Goal: Check status: Check status

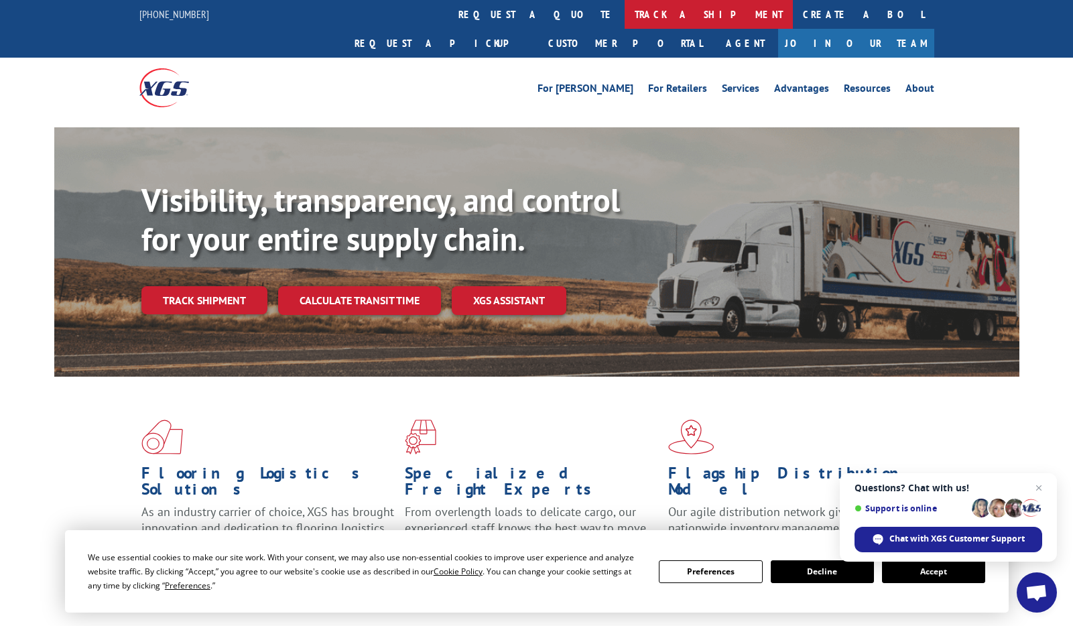
click at [625, 16] on link "track a shipment" at bounding box center [709, 14] width 168 height 29
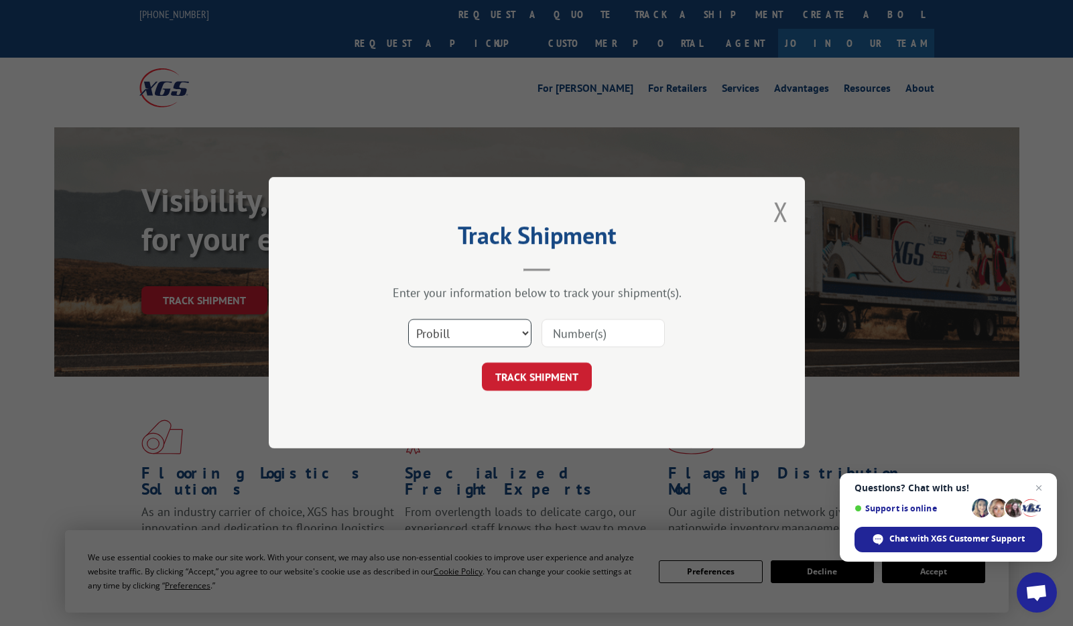
click at [448, 342] on select "Select category... Probill BOL PO" at bounding box center [469, 334] width 123 height 28
click at [617, 334] on input at bounding box center [602, 334] width 123 height 28
paste input "39539390"
type input "39539390"
click at [575, 381] on button "TRACK SHIPMENT" at bounding box center [537, 377] width 110 height 28
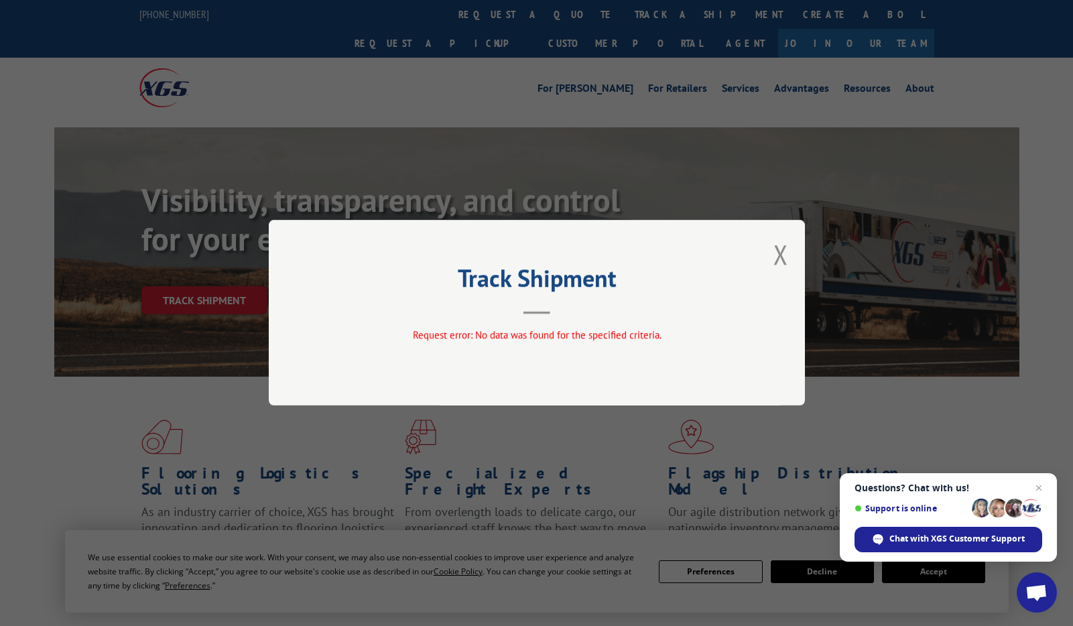
click at [709, 325] on div "Track Shipment Request error: No data was found for the specified criteria." at bounding box center [537, 313] width 536 height 186
click at [775, 260] on button "Close modal" at bounding box center [780, 255] width 15 height 36
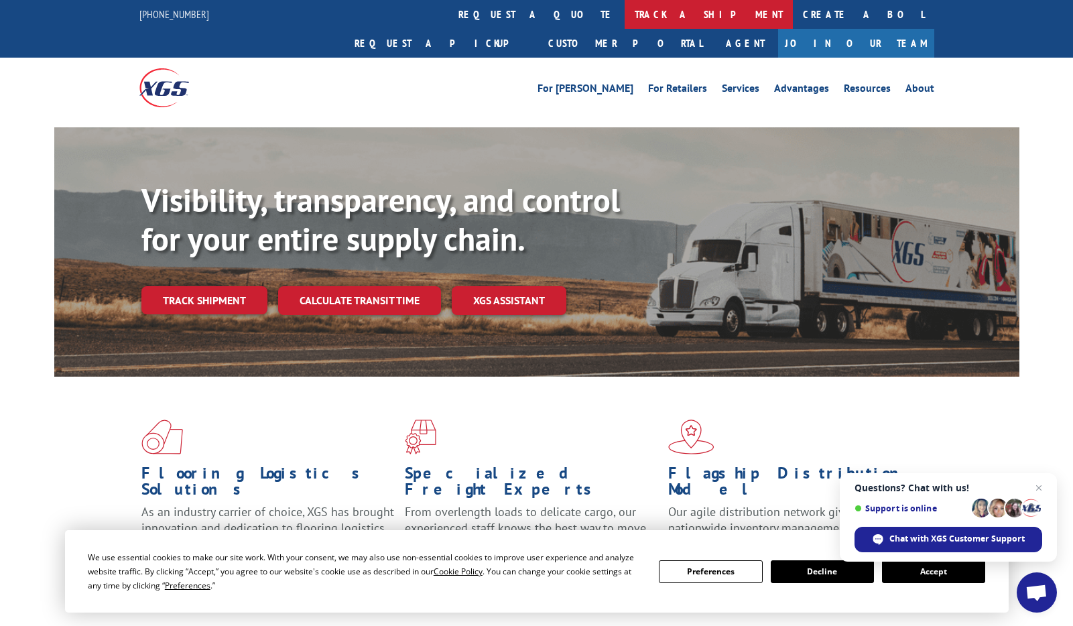
click at [625, 18] on link "track a shipment" at bounding box center [709, 14] width 168 height 29
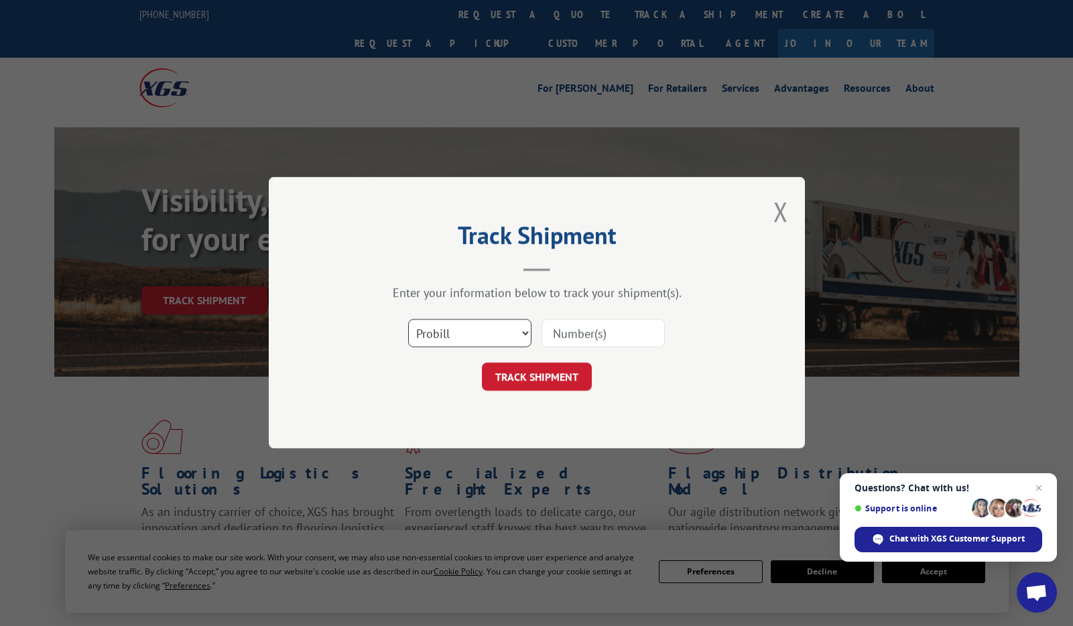
click at [454, 330] on select "Select category... Probill BOL PO" at bounding box center [469, 334] width 123 height 28
select select "po"
click at [408, 320] on select "Select category... Probill BOL PO" at bounding box center [469, 334] width 123 height 28
click at [606, 322] on input at bounding box center [602, 334] width 123 height 28
paste input "39539390"
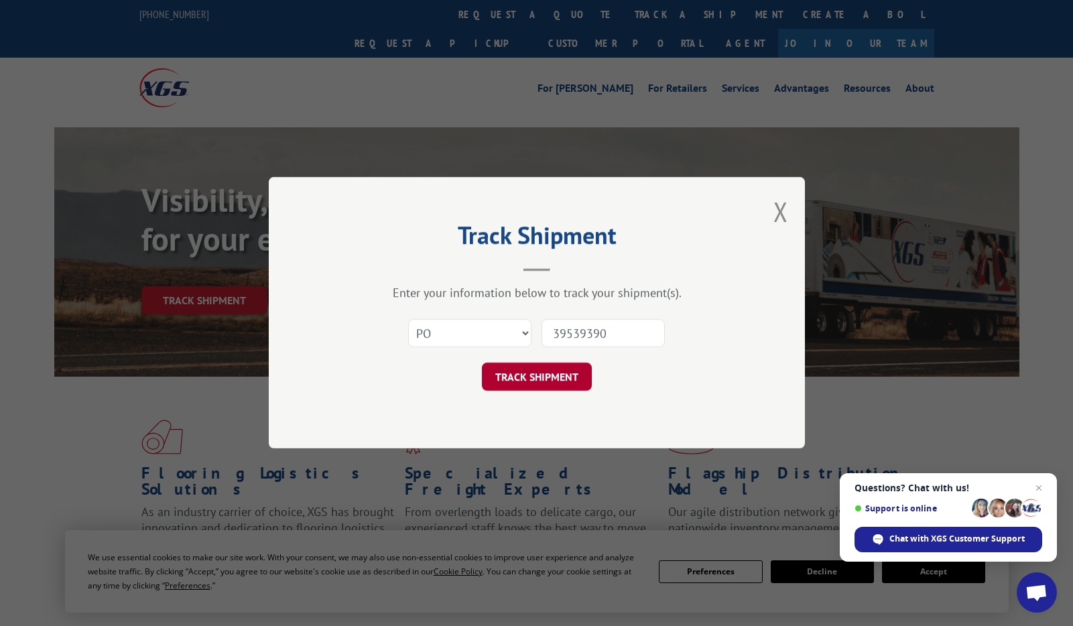
type input "39539390"
click at [539, 370] on button "TRACK SHIPMENT" at bounding box center [537, 377] width 110 height 28
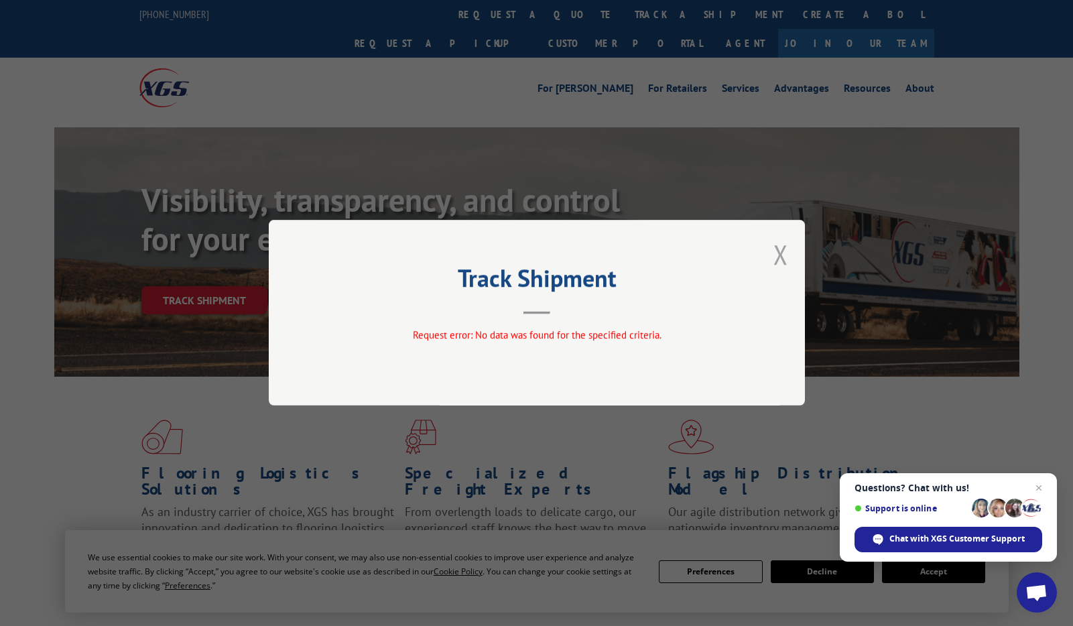
click at [779, 256] on button "Close modal" at bounding box center [780, 255] width 15 height 36
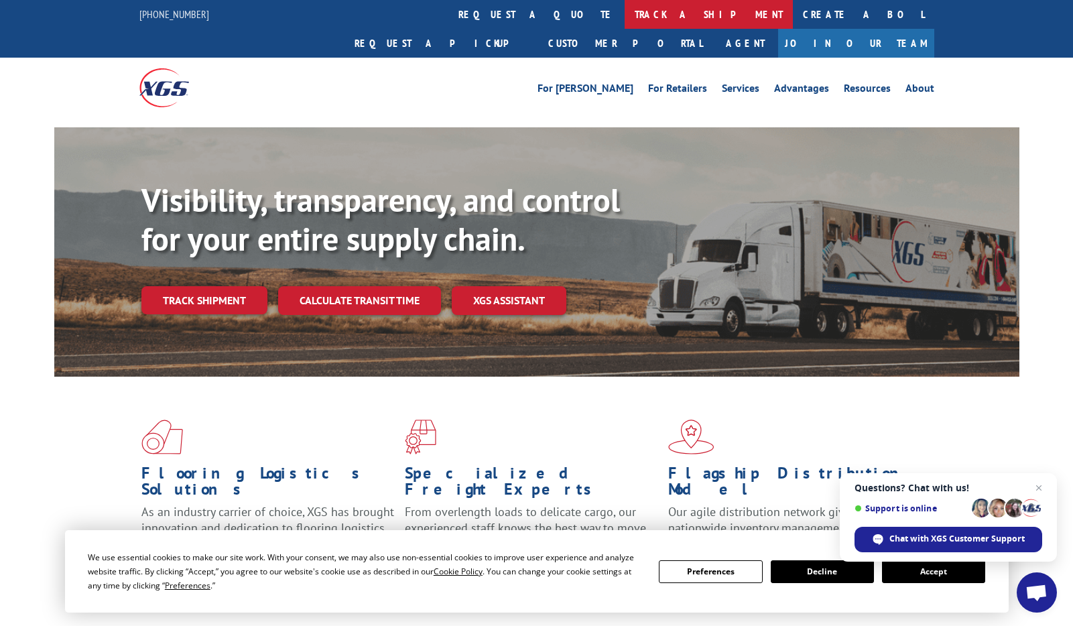
click at [625, 21] on link "track a shipment" at bounding box center [709, 14] width 168 height 29
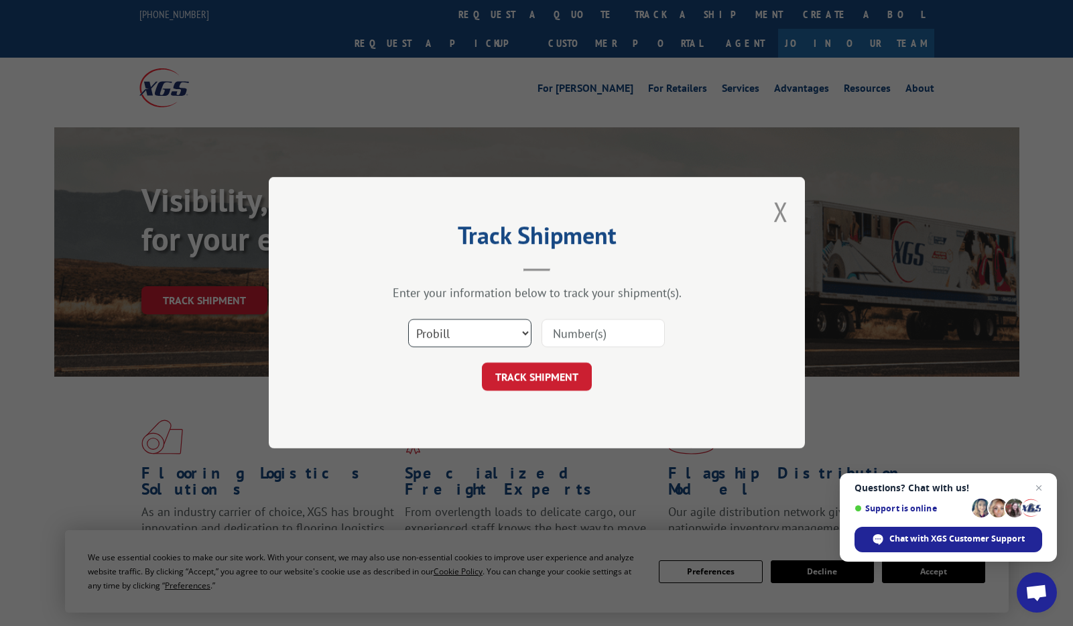
click at [448, 339] on select "Select category... Probill BOL PO" at bounding box center [469, 334] width 123 height 28
select select "po"
click at [408, 320] on select "Select category... Probill BOL PO" at bounding box center [469, 334] width 123 height 28
click at [602, 332] on input at bounding box center [602, 334] width 123 height 28
paste input "G5719-250919-0438"
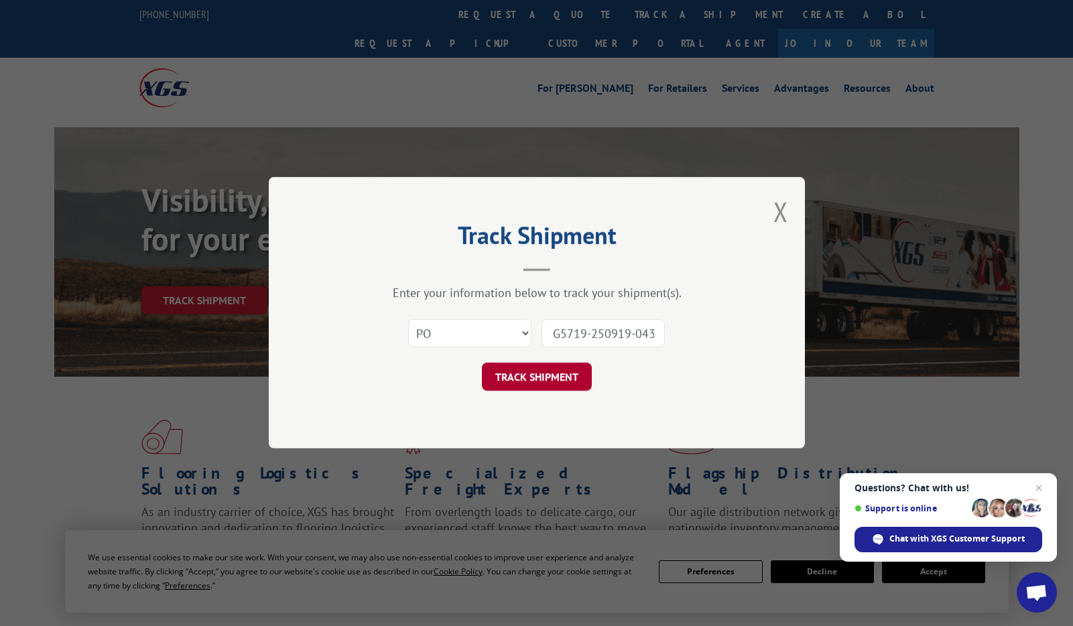
scroll to position [0, 7]
type input "G5719-250919-0438"
click at [551, 383] on button "TRACK SHIPMENT" at bounding box center [537, 377] width 110 height 28
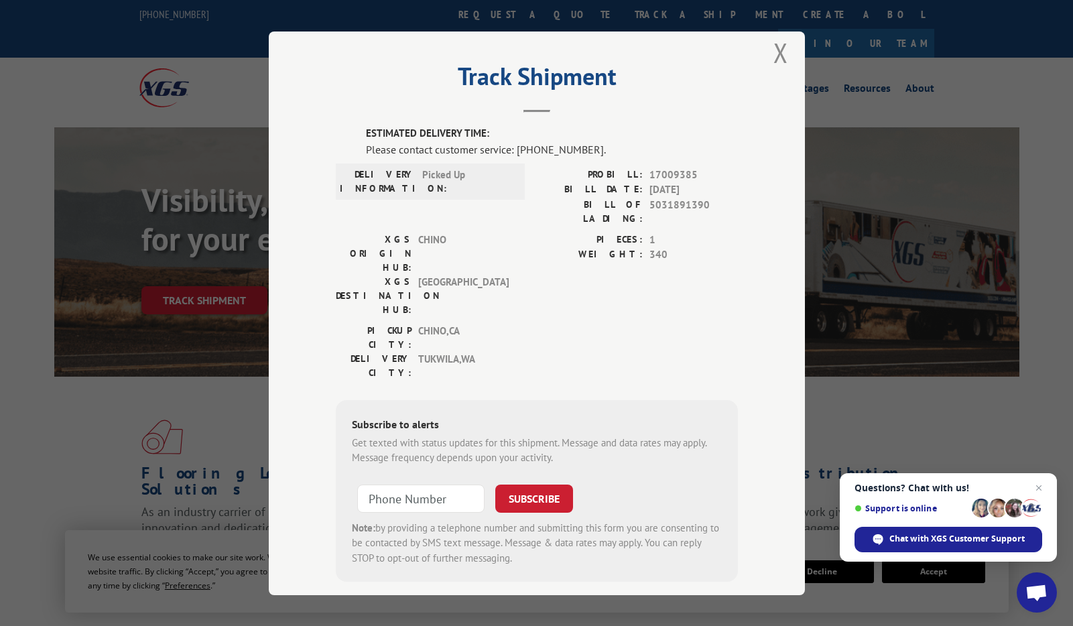
click at [114, 376] on div "Track Shipment ESTIMATED DELIVERY TIME: Please contact customer service: [PHONE…" at bounding box center [536, 313] width 1073 height 626
